Goal: Register for event/course

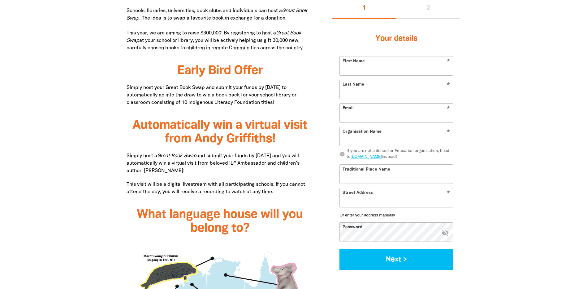
scroll to position [402, 0]
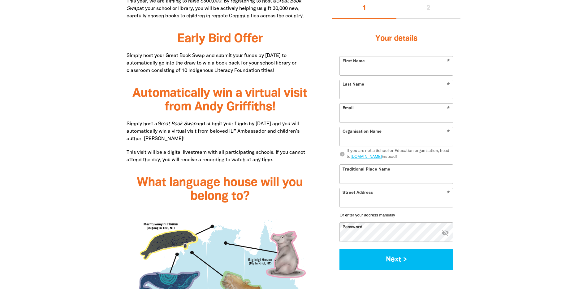
click at [206, 135] on p "Simply host a Great Book Swap and submit your funds by [DATE] and you will auto…" at bounding box center [220, 131] width 187 height 22
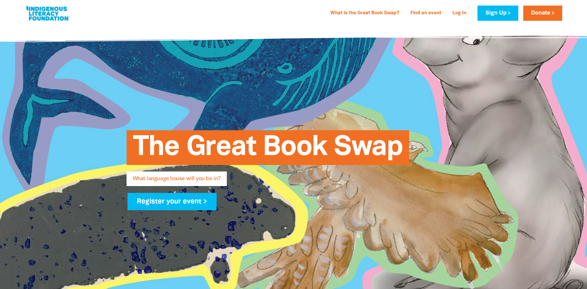
scroll to position [0, 0]
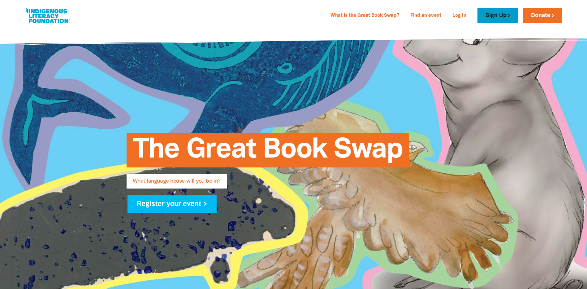
click at [501, 14] on link "Sign Up" at bounding box center [498, 15] width 41 height 15
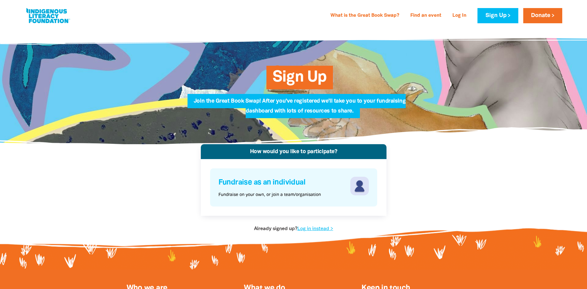
click at [254, 187] on h4 "Fundraise as an individual" at bounding box center [284, 182] width 130 height 12
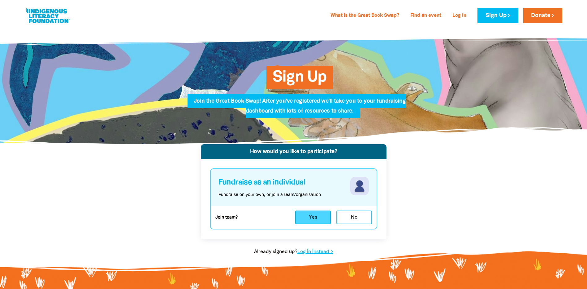
click at [312, 216] on button "Yes" at bounding box center [313, 217] width 36 height 14
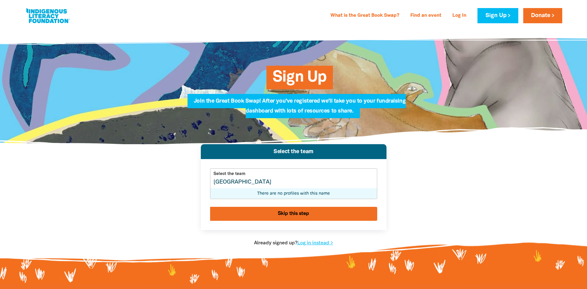
type input "[GEOGRAPHIC_DATA]"
click at [415, 54] on div "Sign Up Join the Great Book Swap! After you've registered we'll take you to you…" at bounding box center [294, 86] width 372 height 116
click at [371, 14] on link "What is the Great Book Swap?" at bounding box center [365, 16] width 76 height 10
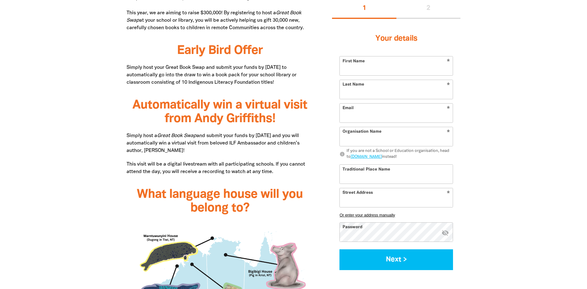
scroll to position [391, 0]
